Goal: Information Seeking & Learning: Learn about a topic

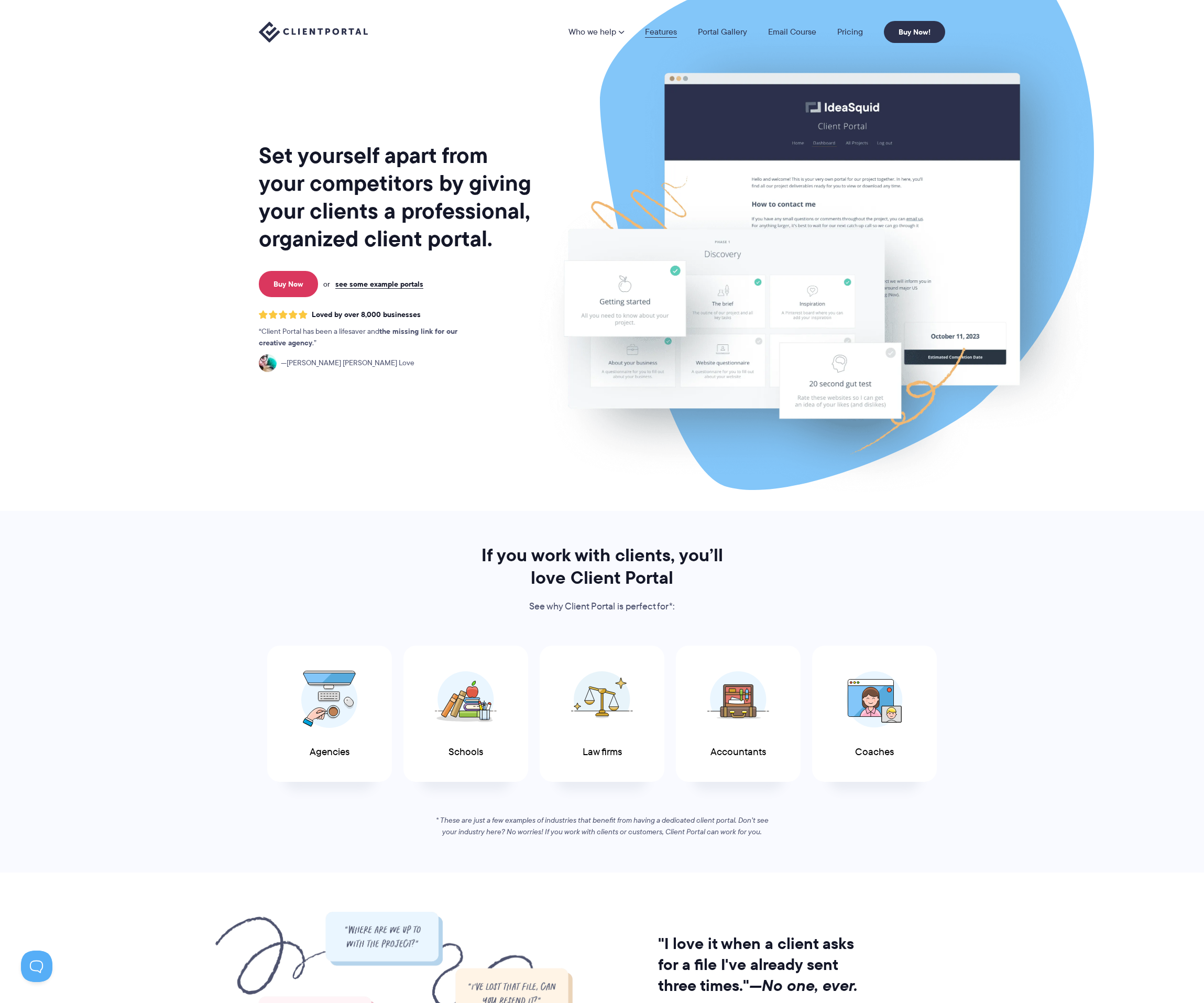
click at [661, 33] on link "Features" at bounding box center [661, 32] width 32 height 8
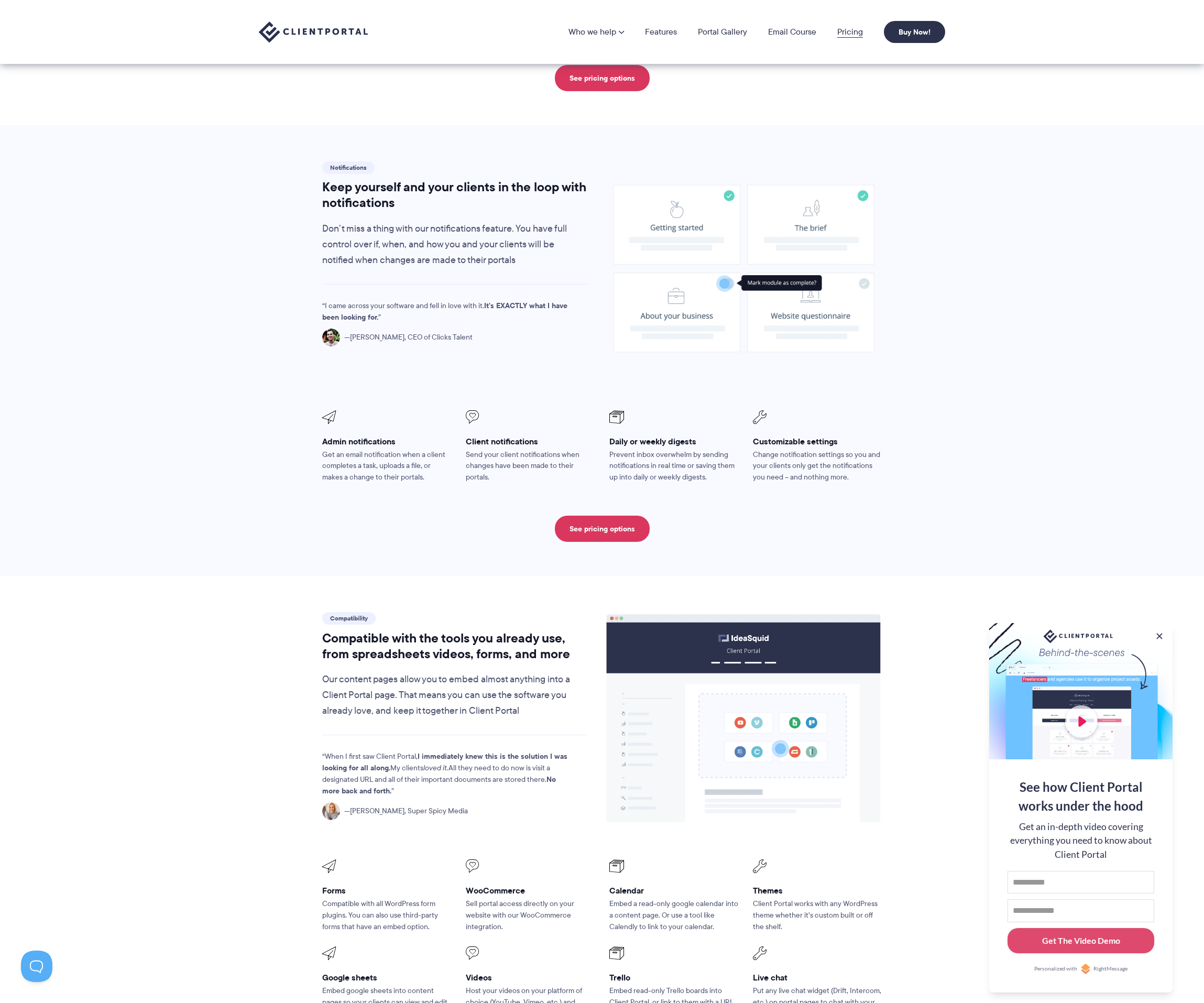
scroll to position [586, 0]
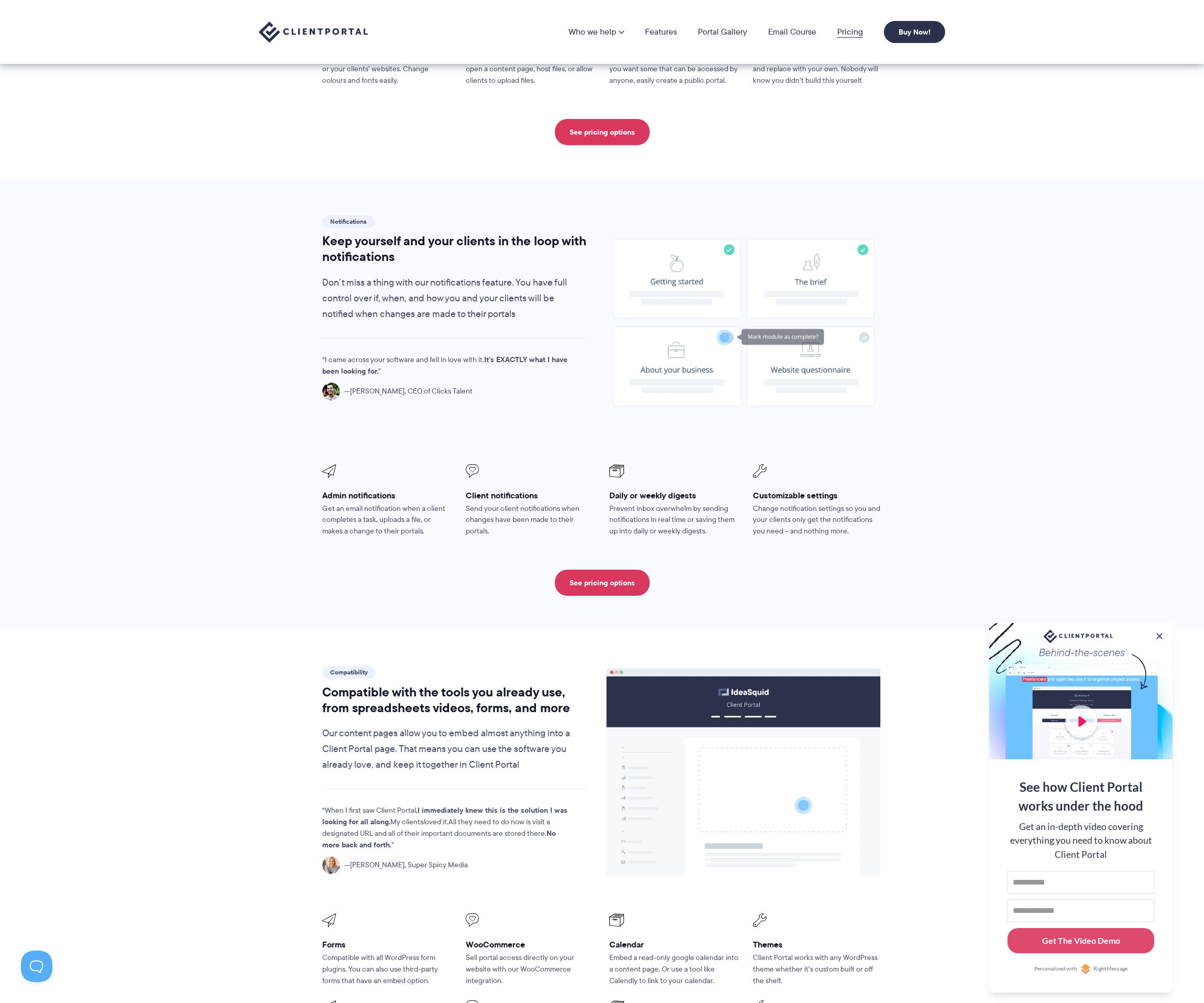
click at [848, 36] on link "Pricing" at bounding box center [850, 32] width 26 height 8
